Goal: Task Accomplishment & Management: Manage account settings

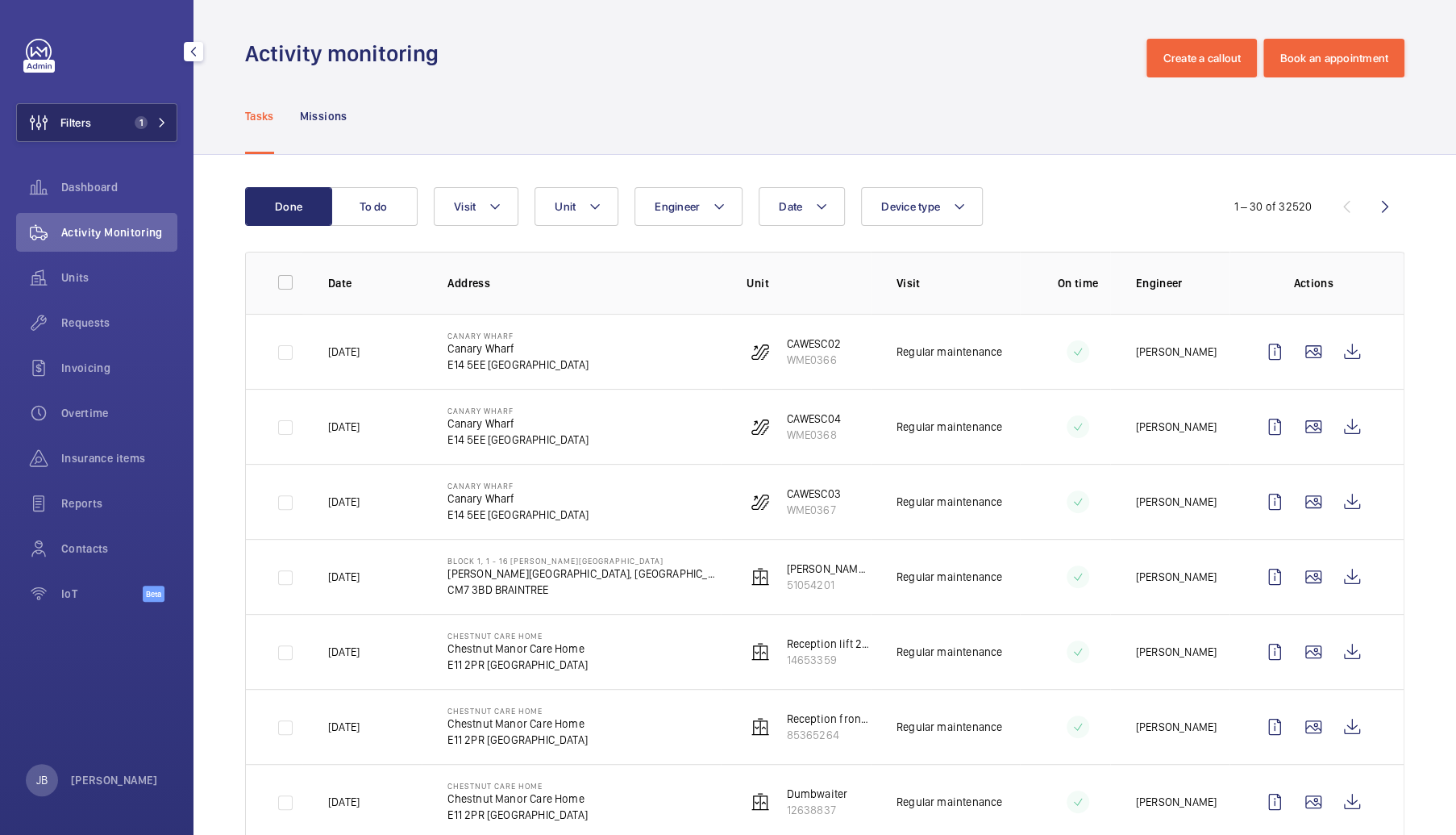
click at [111, 120] on button "Filters 1" at bounding box center [96, 122] width 162 height 39
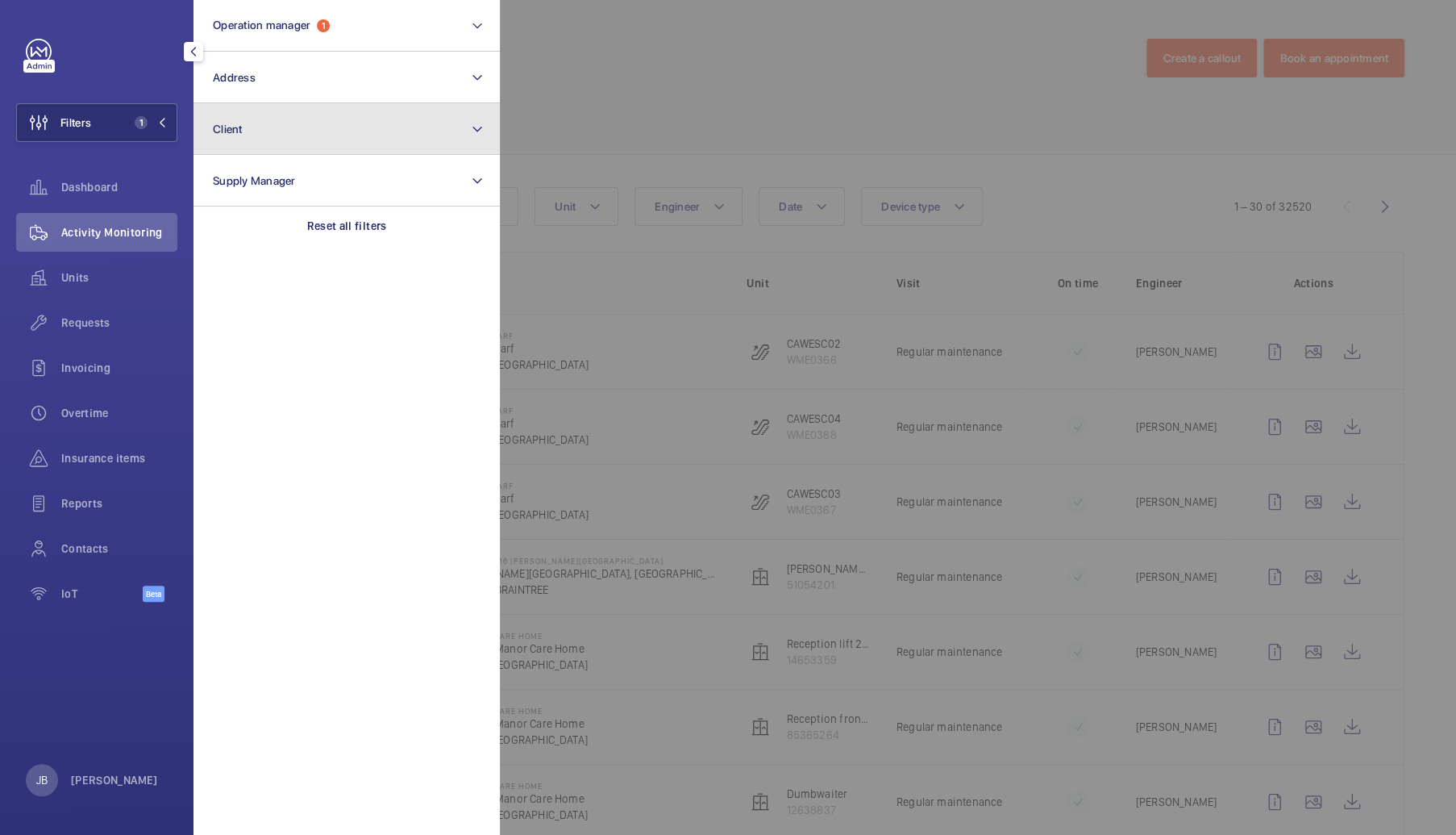
click at [306, 134] on button "Client" at bounding box center [347, 129] width 306 height 52
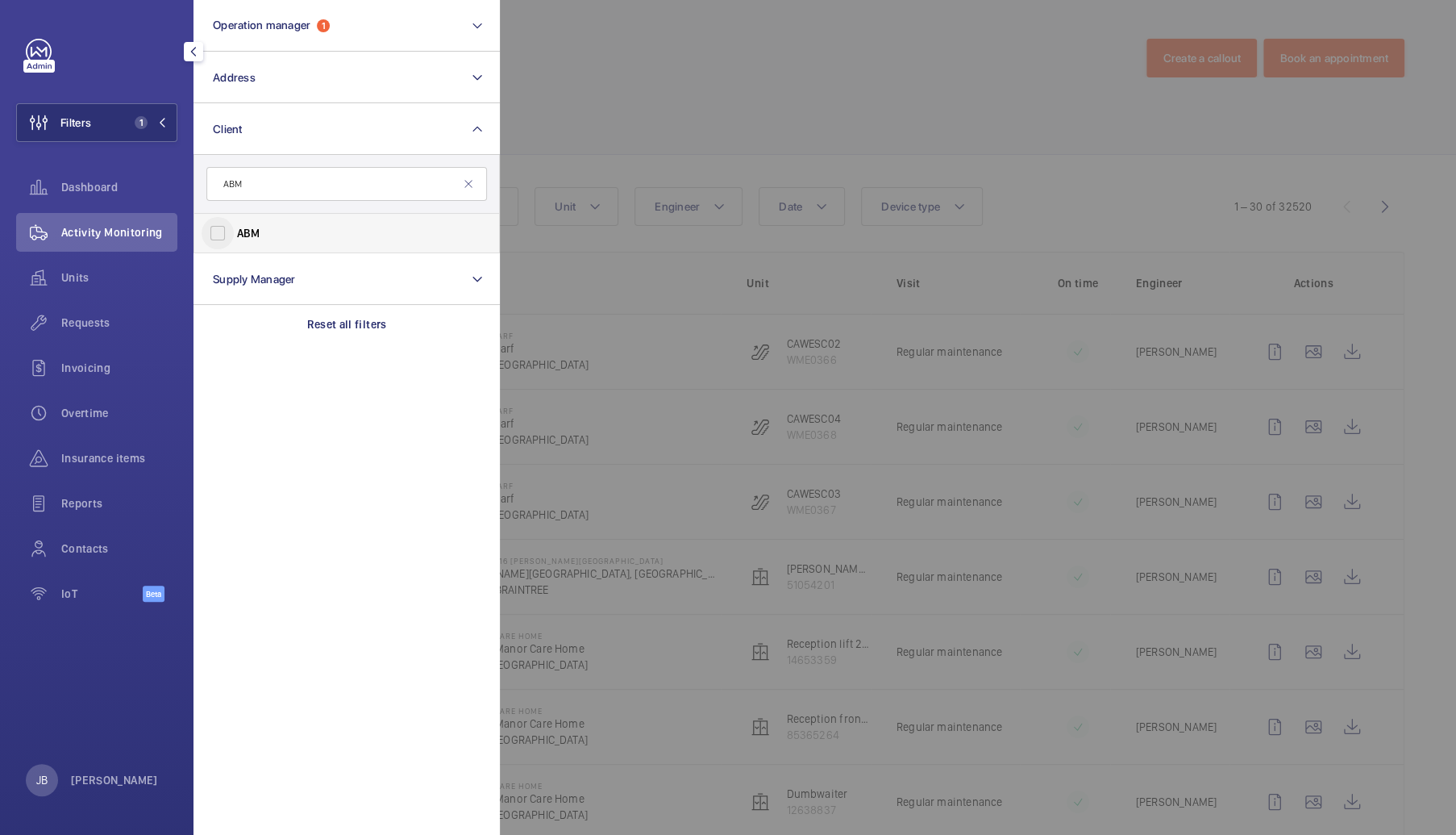
type input "ABM"
click at [214, 235] on input "ABM" at bounding box center [218, 233] width 33 height 33
checkbox input "true"
click at [664, 97] on div at bounding box center [1227, 417] width 1456 height 835
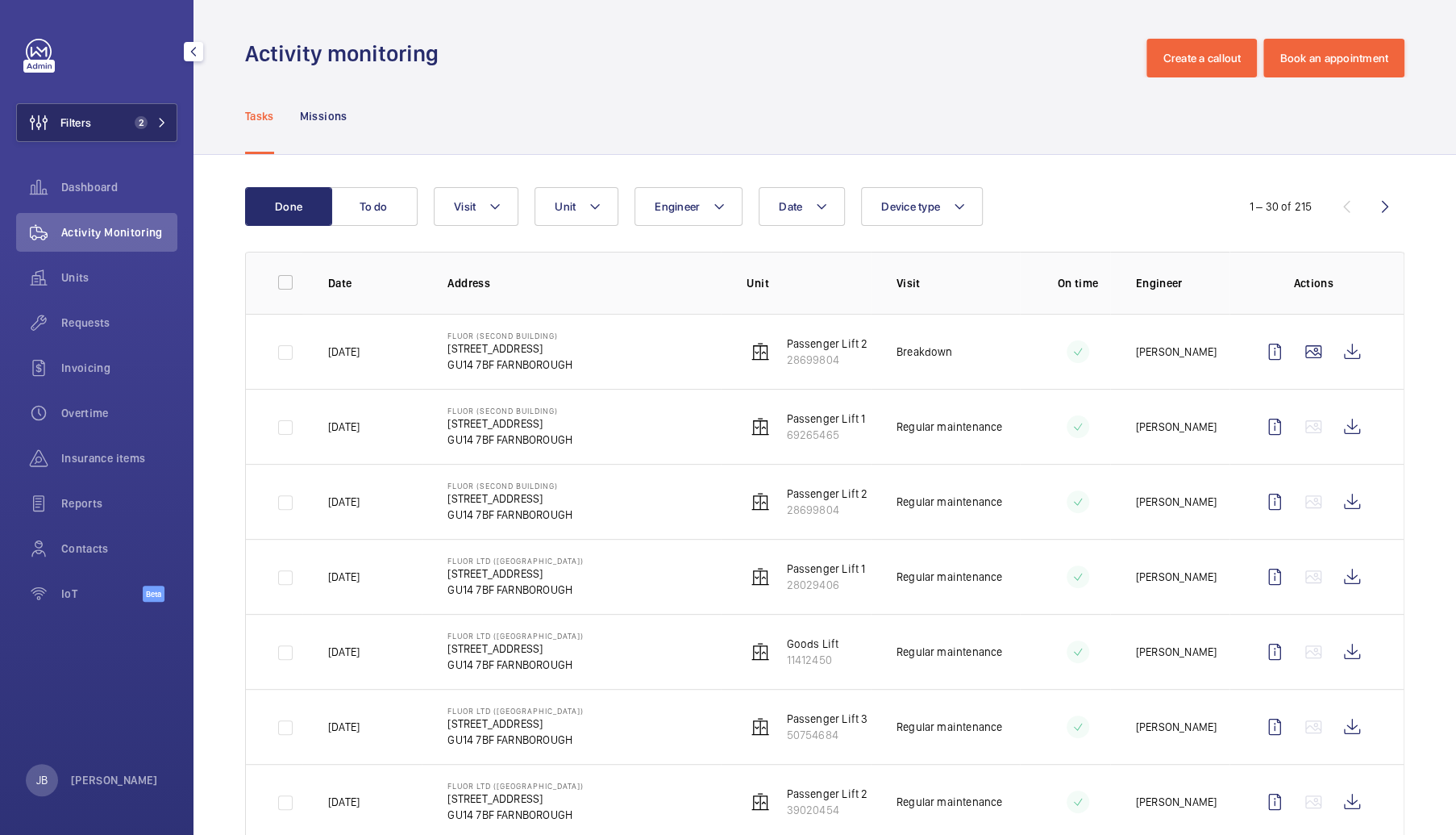
click at [93, 119] on button "Filters 2" at bounding box center [96, 122] width 162 height 39
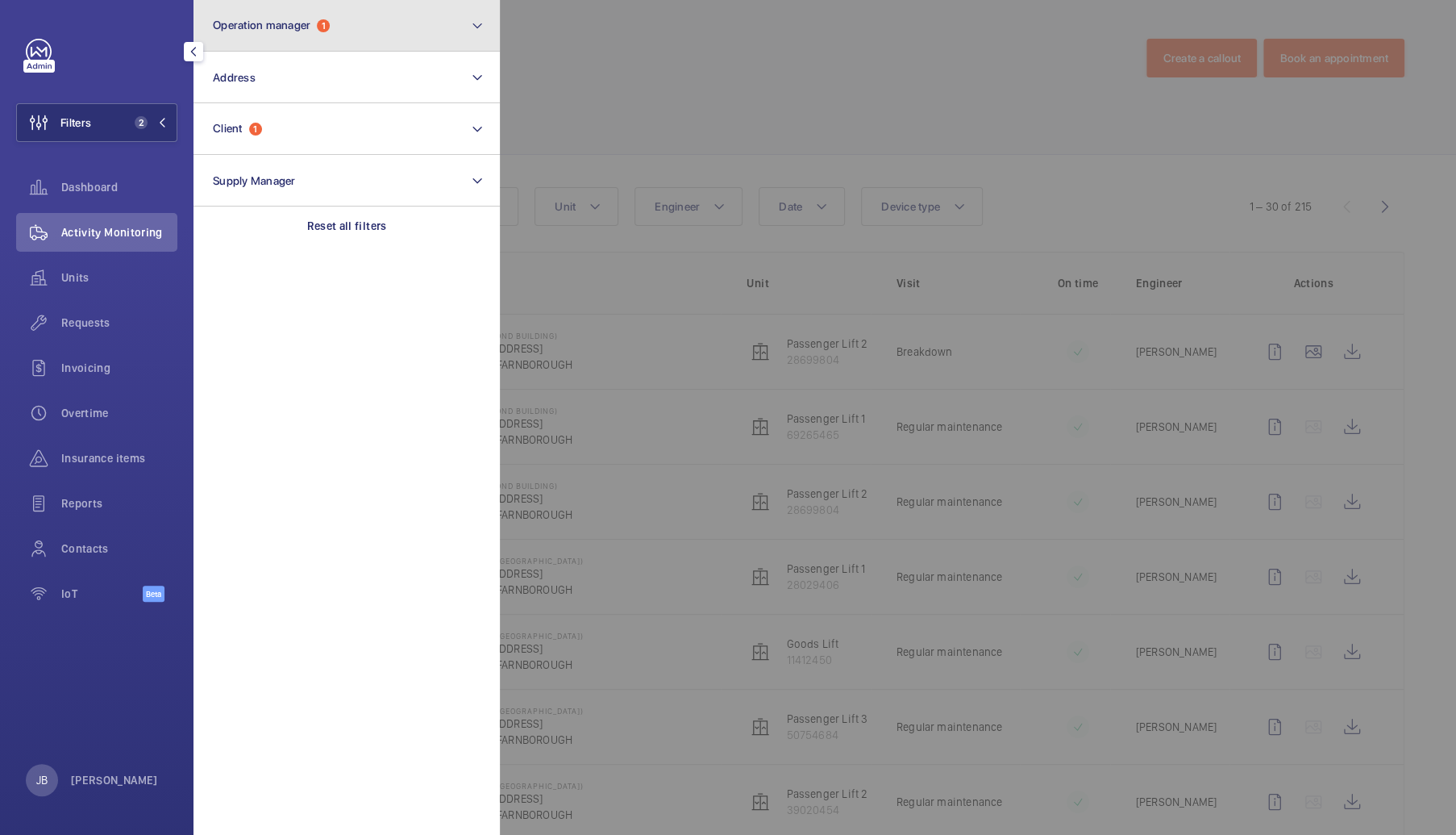
click at [369, 34] on button "Operation manager 1" at bounding box center [347, 26] width 306 height 52
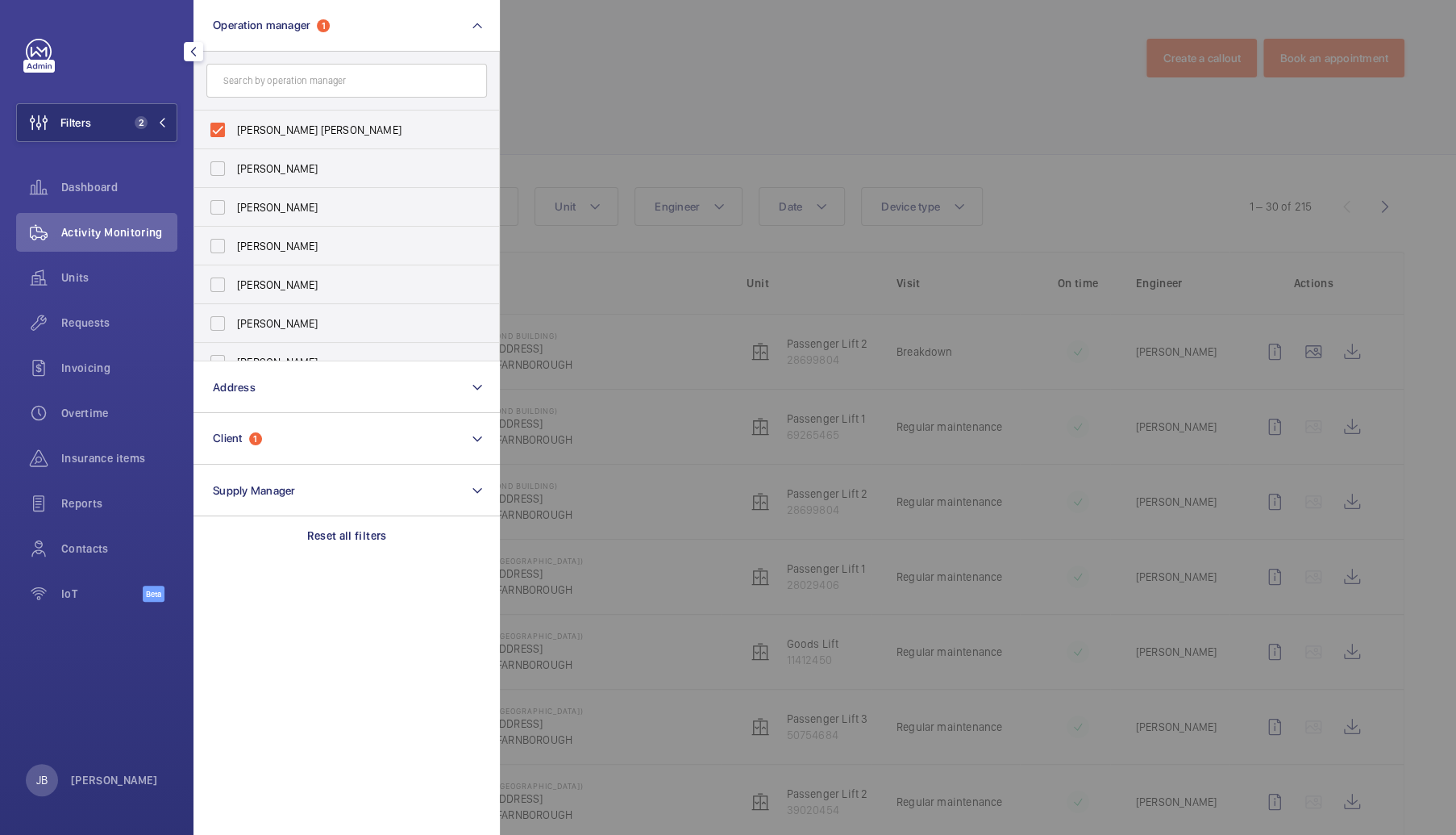
click at [597, 101] on div at bounding box center [1227, 417] width 1456 height 835
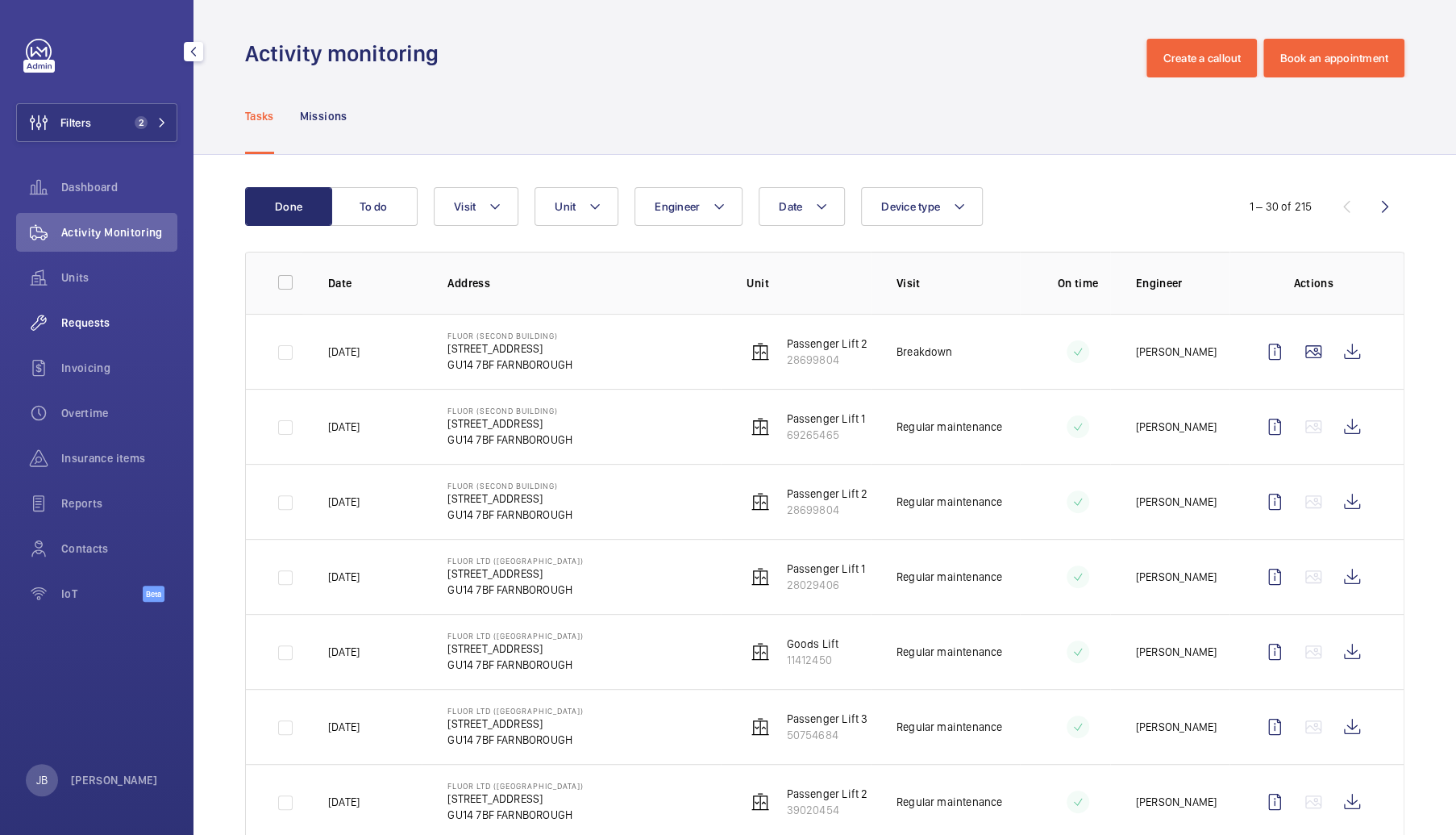
click at [107, 312] on div "Requests" at bounding box center [96, 322] width 162 height 39
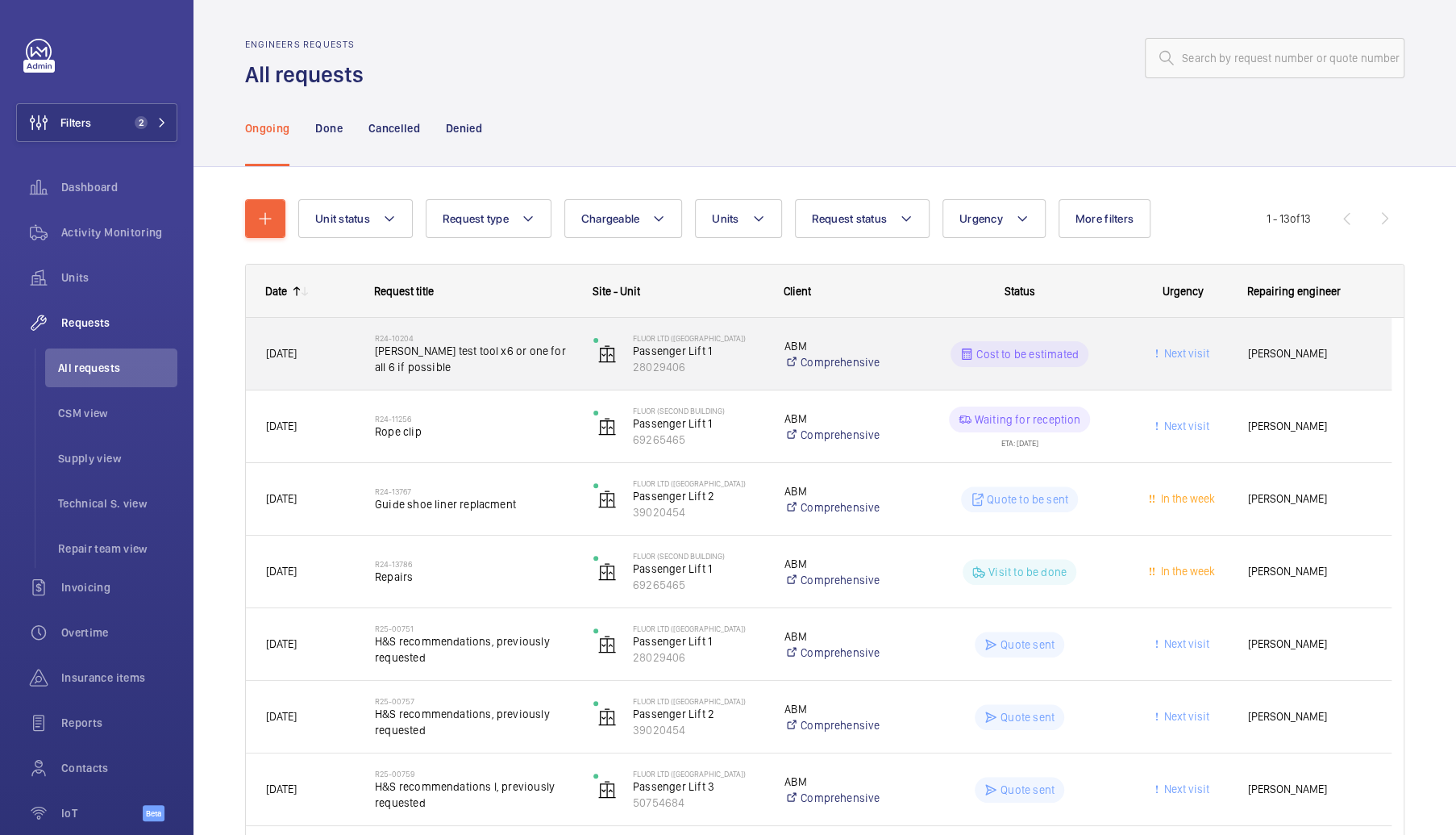
click at [459, 353] on span "[PERSON_NAME] test tool x6 or one for all 6 if possible" at bounding box center [474, 358] width 198 height 33
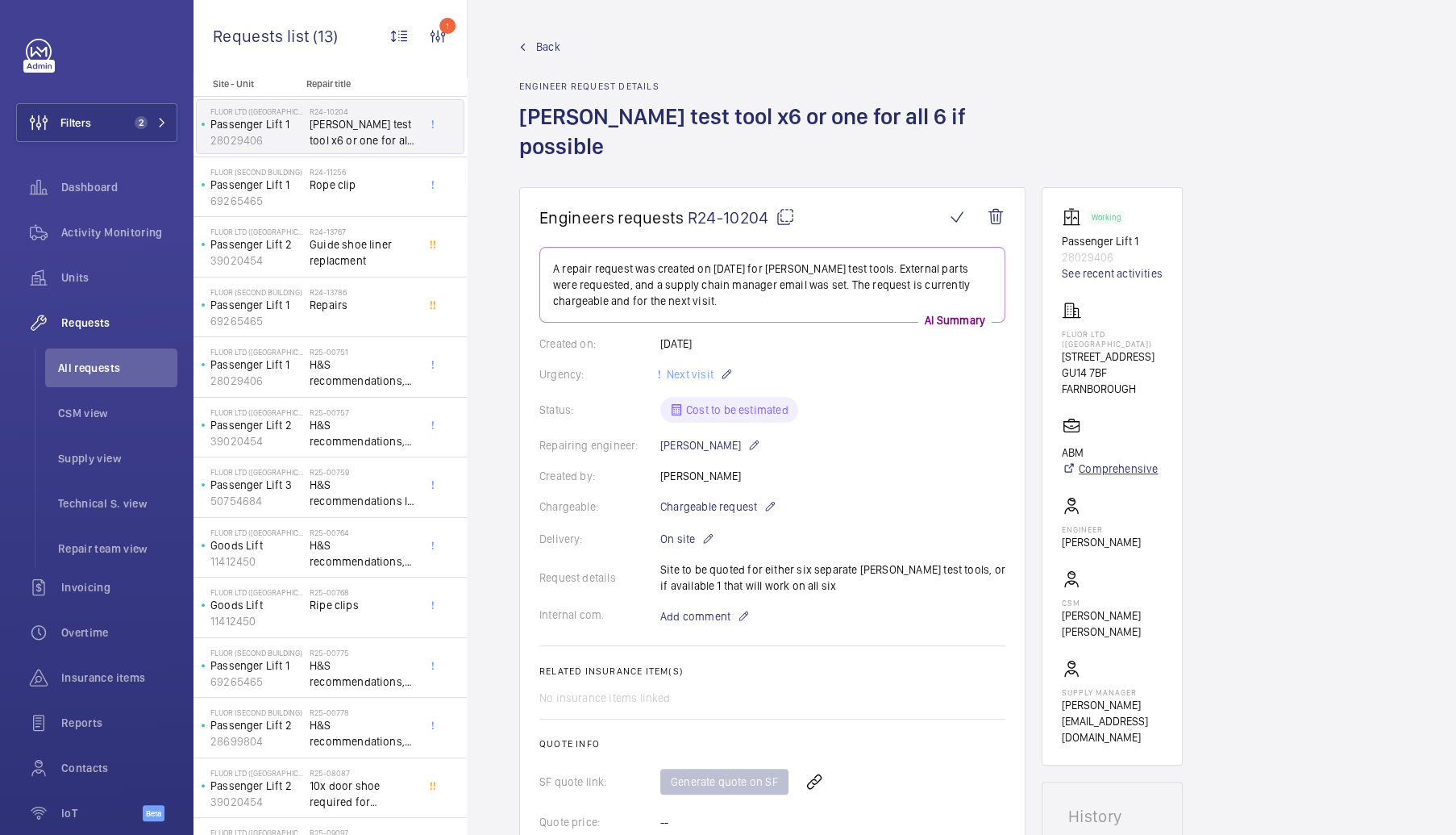
click at [1098, 461] on link "Comprehensive" at bounding box center [1109, 468] width 96 height 16
